Goal: Task Accomplishment & Management: Use online tool/utility

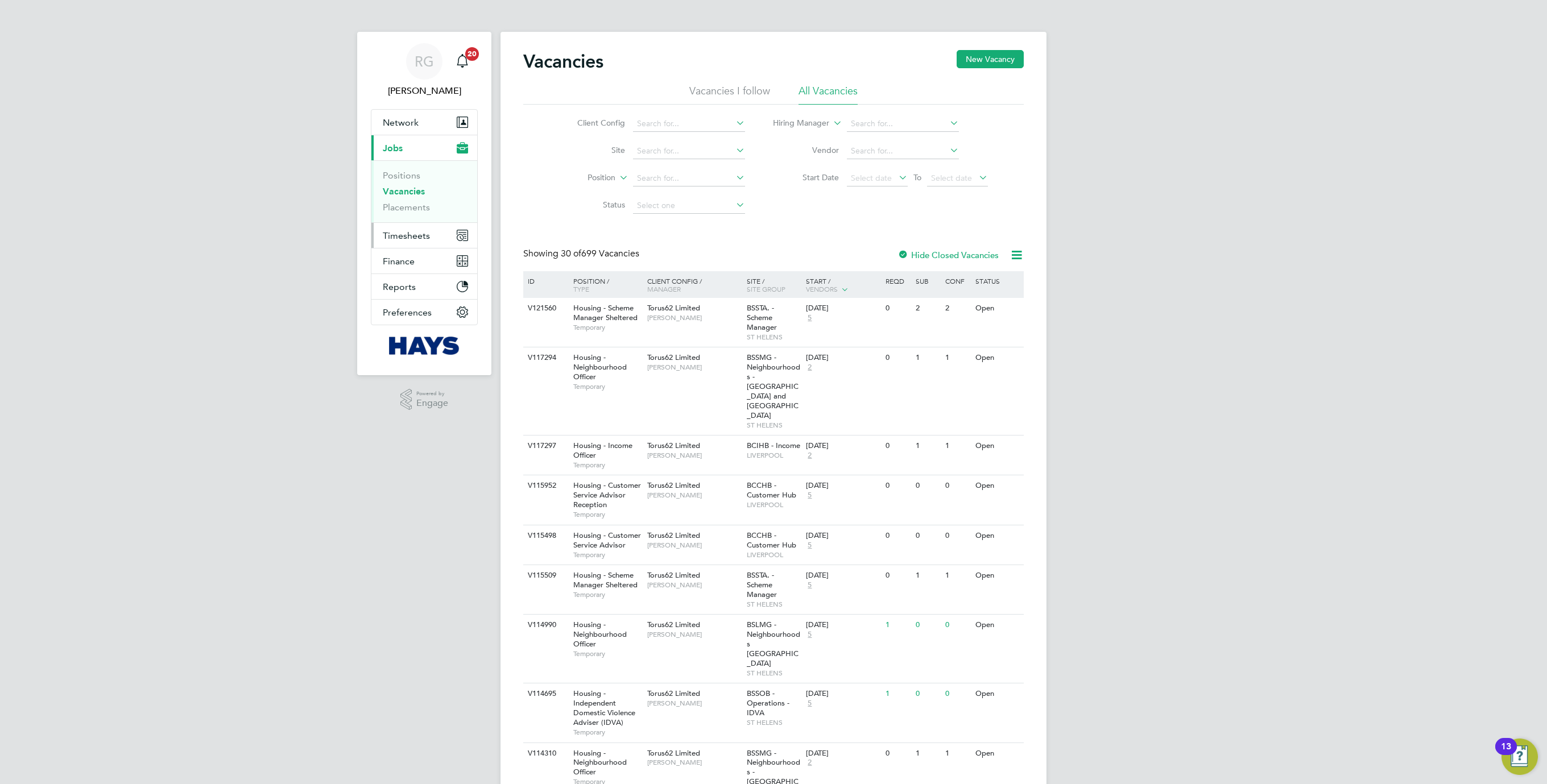
click at [424, 233] on span "Timesheets" at bounding box center [406, 235] width 47 height 11
click at [416, 202] on link "Timesheets" at bounding box center [406, 200] width 47 height 11
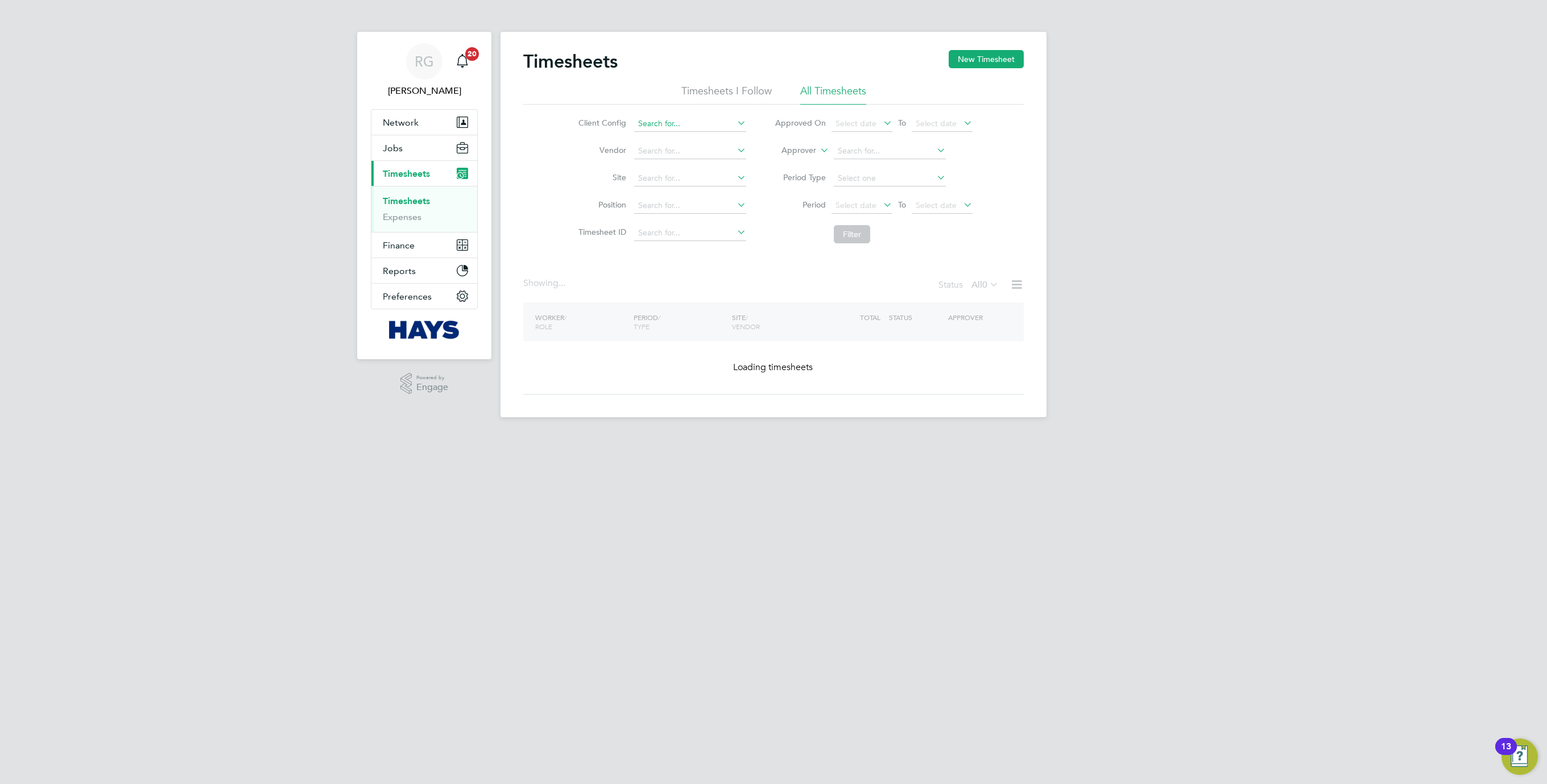
click at [675, 121] on input at bounding box center [690, 124] width 112 height 16
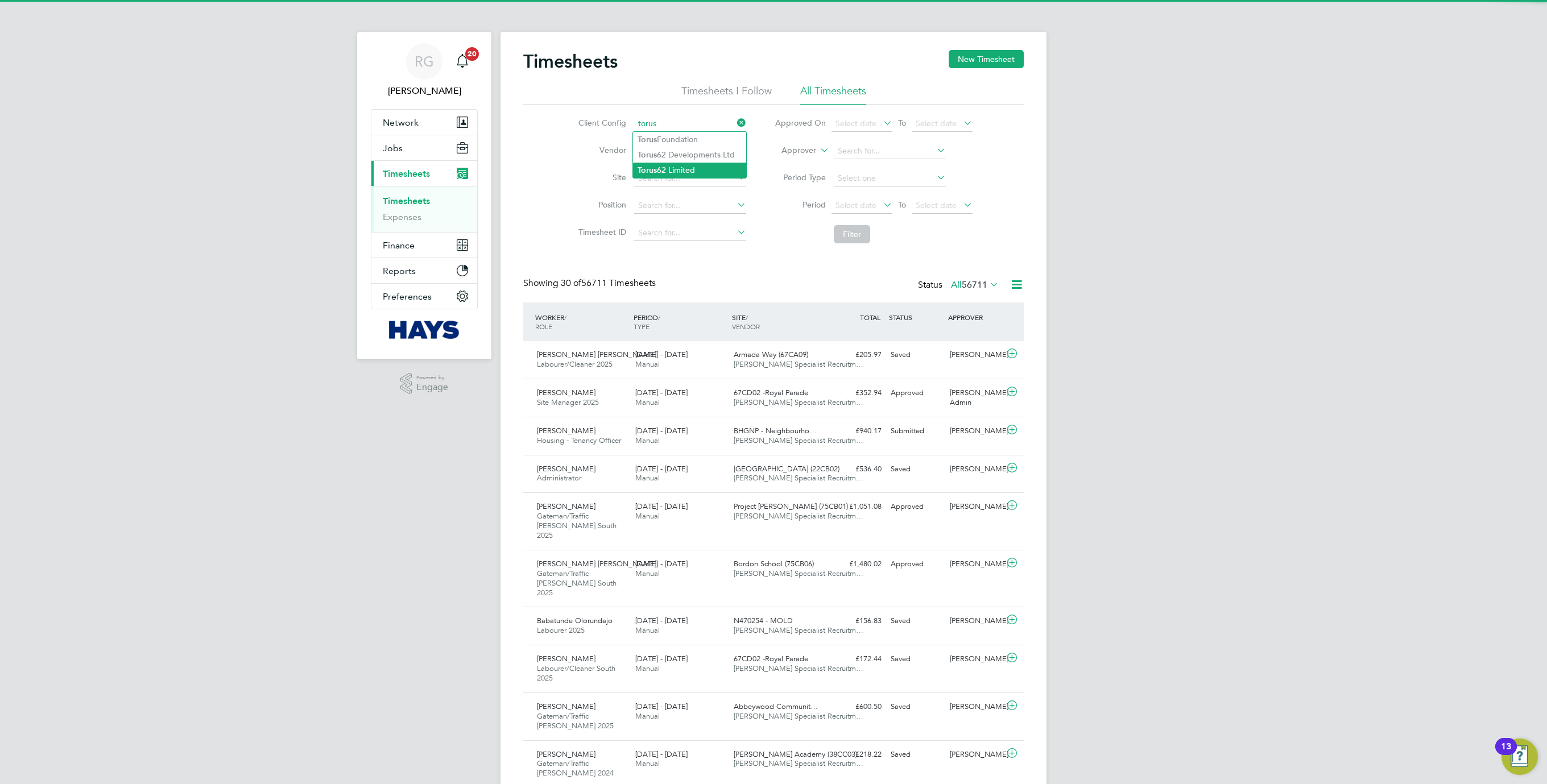
click at [698, 170] on li "Torus 62 Limited" at bounding box center [689, 171] width 113 height 16
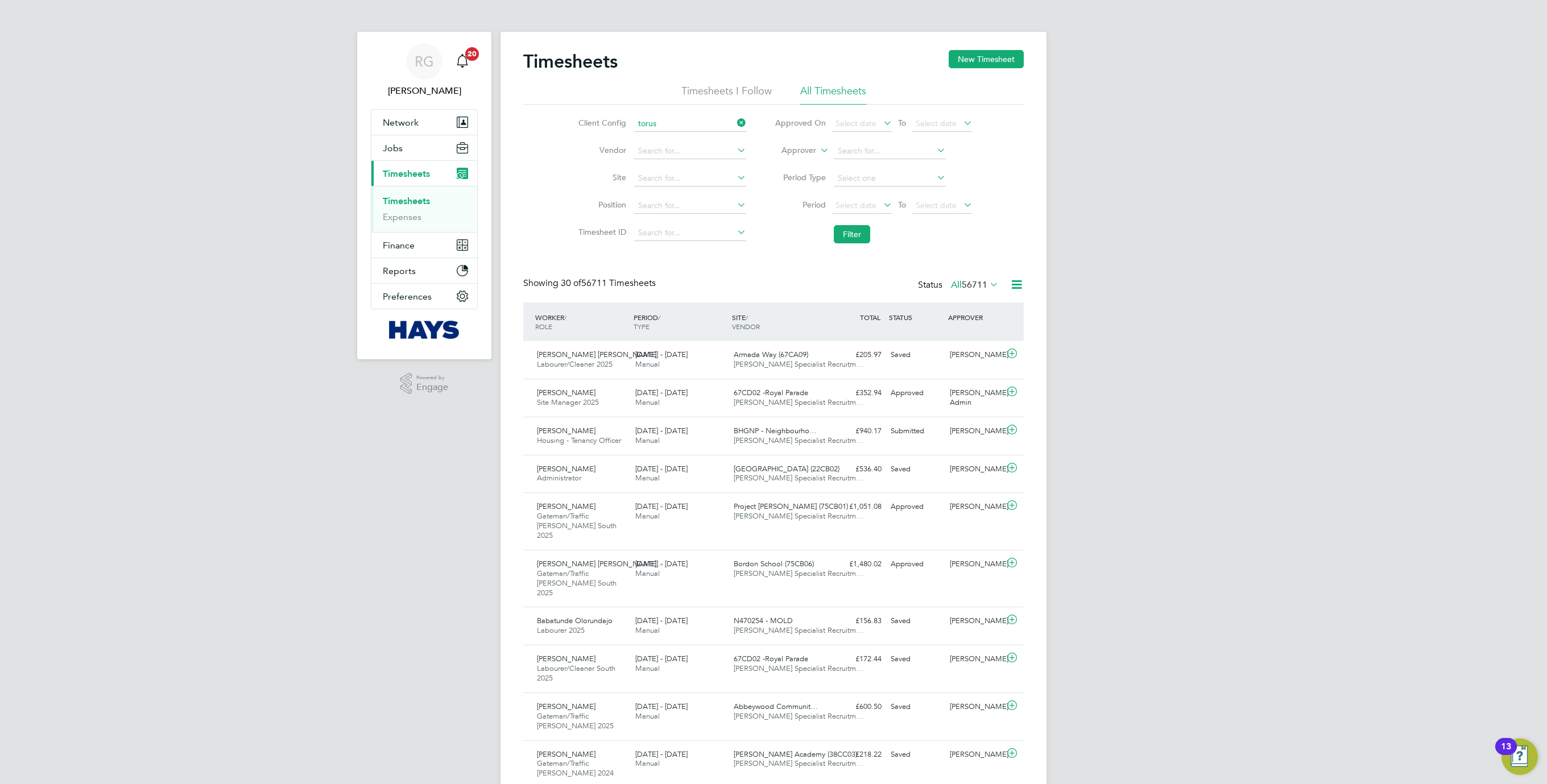
type input "Torus62 Limited"
click at [851, 238] on button "Filter" at bounding box center [852, 235] width 36 height 18
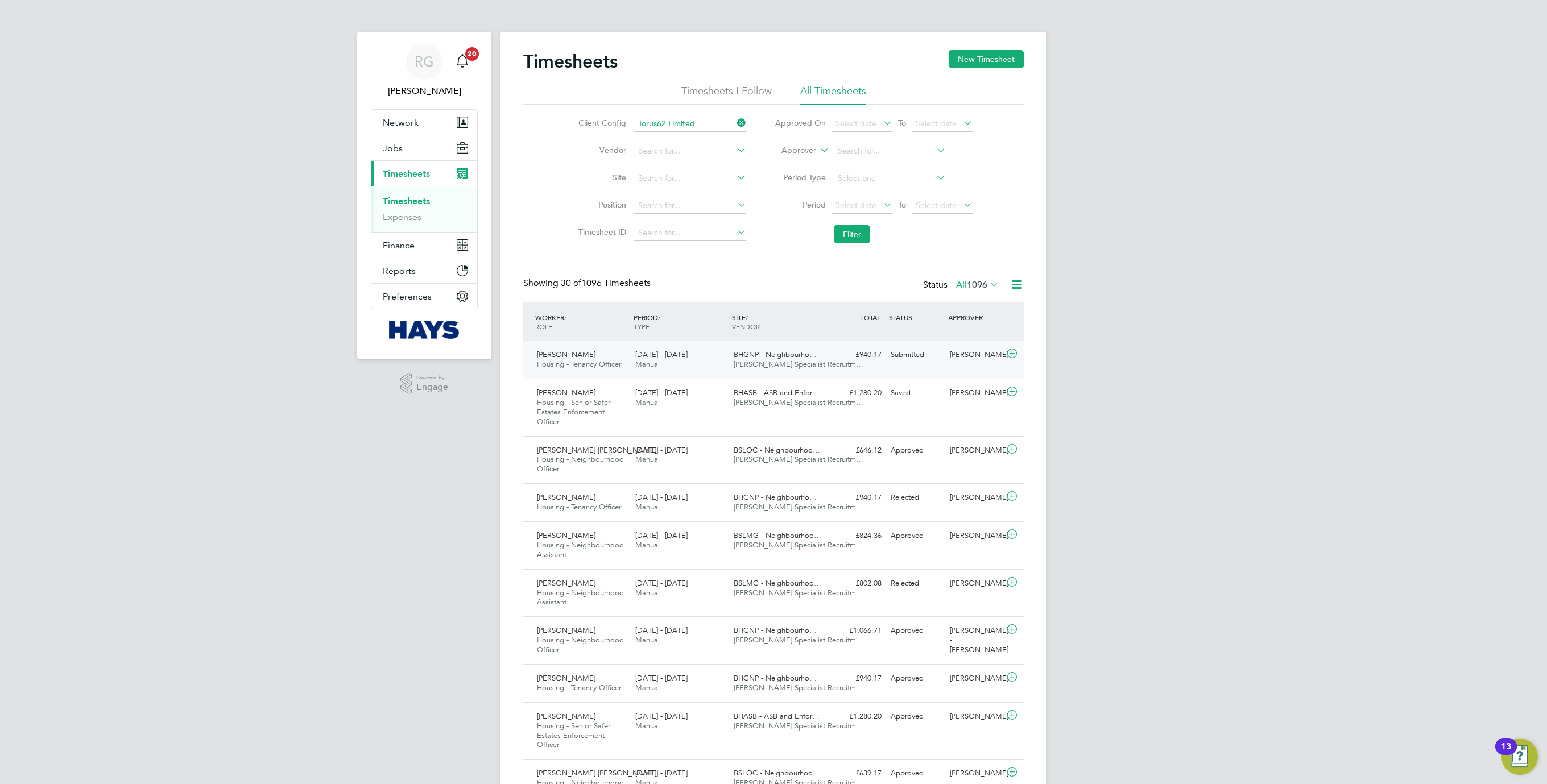
click at [825, 351] on div "BHGNP - Neighbourho… [PERSON_NAME] Specialist Recruitm…" at bounding box center [778, 360] width 98 height 28
